Goal: Navigation & Orientation: Find specific page/section

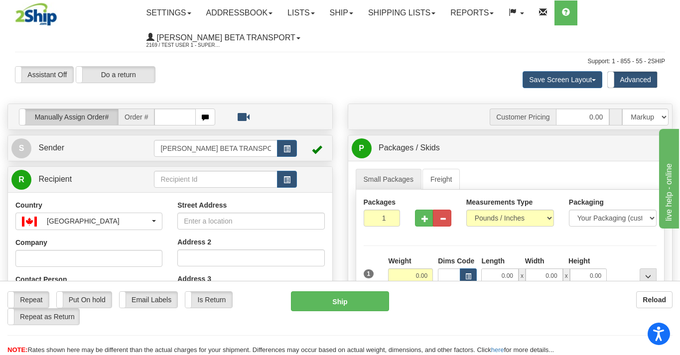
click at [77, 117] on label "Manually Assign Order#" at bounding box center [68, 117] width 99 height 16
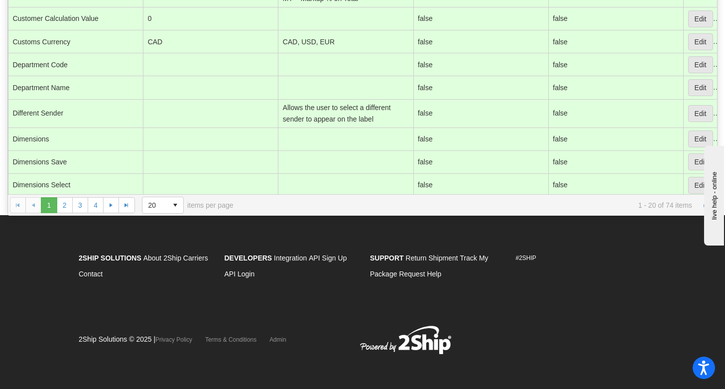
scroll to position [222, 0]
click at [179, 200] on span "select" at bounding box center [175, 205] width 16 height 16
click at [168, 259] on li "100" at bounding box center [163, 263] width 42 height 14
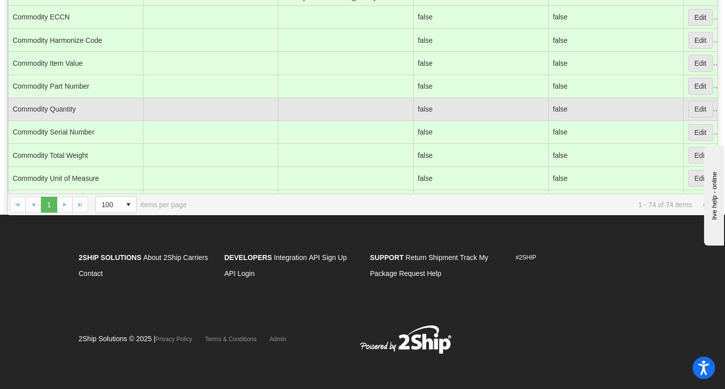
scroll to position [0, 0]
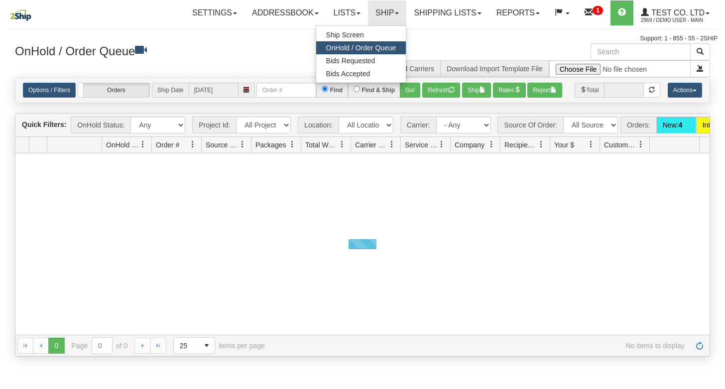
click at [358, 34] on span "Ship Screen" at bounding box center [345, 35] width 38 height 8
